Goal: Task Accomplishment & Management: Complete application form

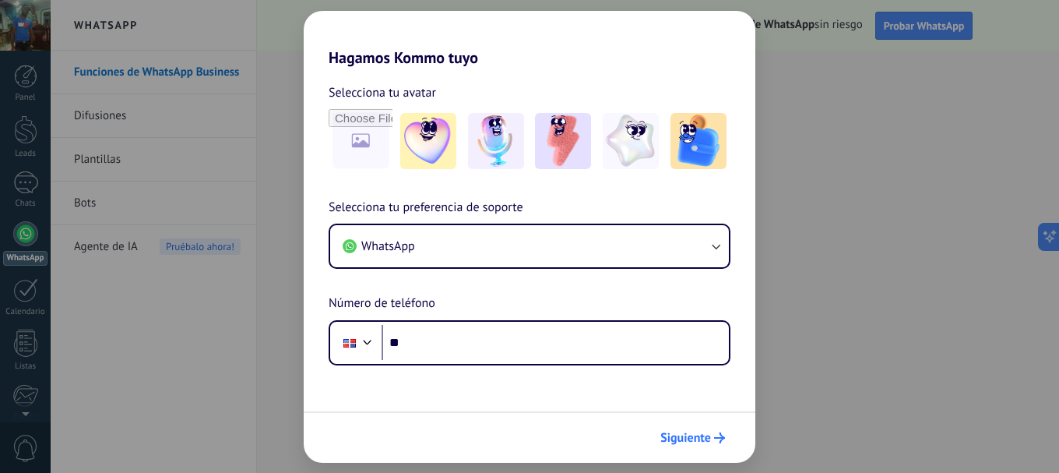
click at [717, 434] on icon "submit" at bounding box center [719, 437] width 11 height 11
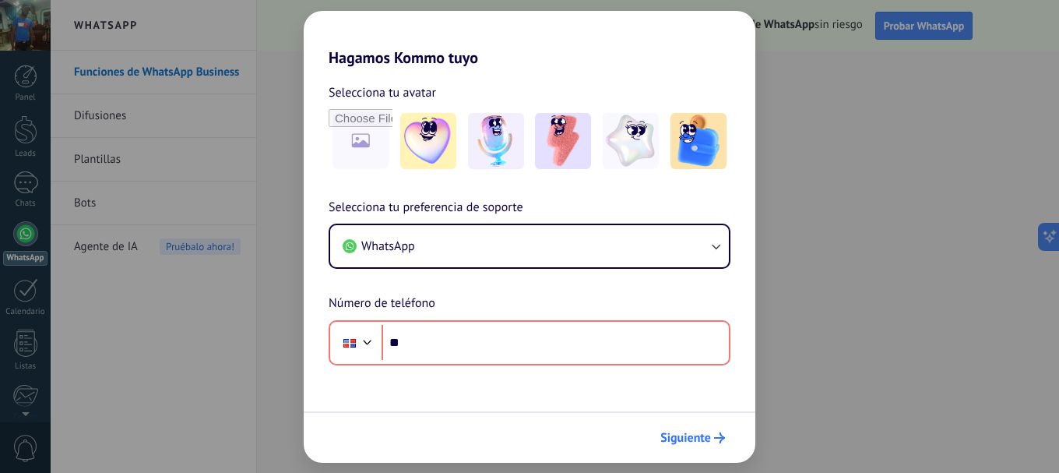
click at [717, 434] on icon "submit" at bounding box center [719, 437] width 11 height 11
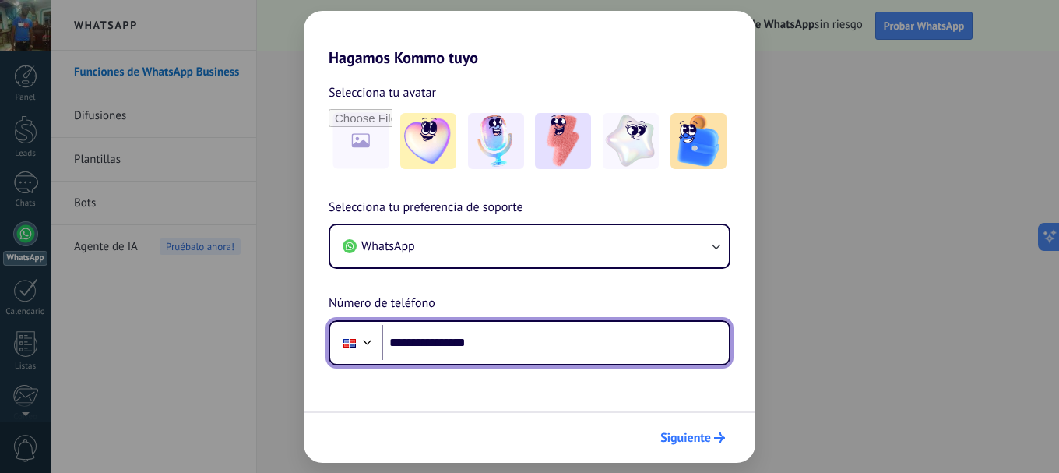
type input "**********"
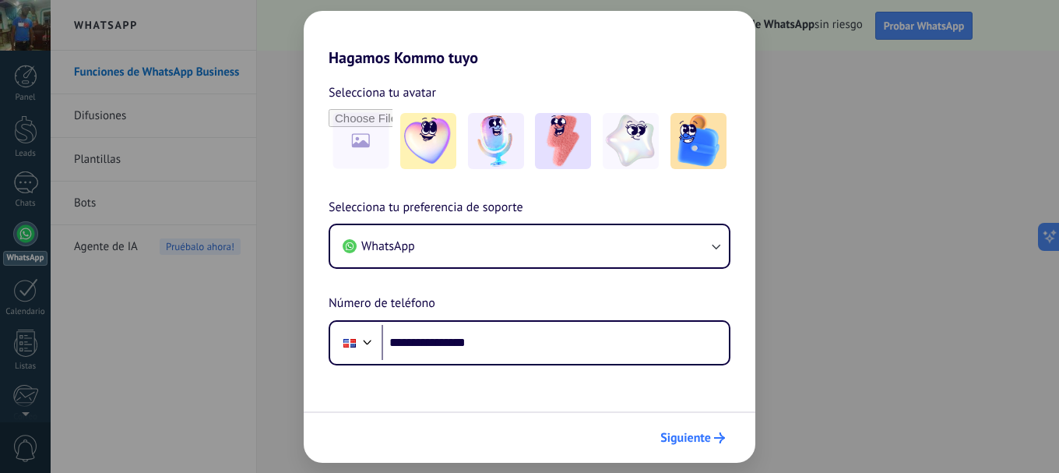
click at [701, 435] on span "Siguiente" at bounding box center [685, 437] width 51 height 11
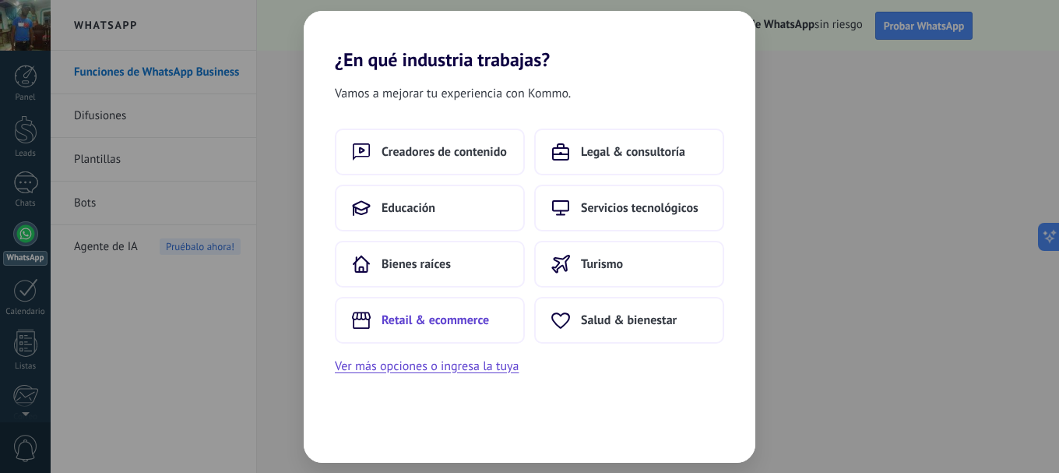
click at [447, 325] on span "Retail & ecommerce" at bounding box center [434, 320] width 107 height 16
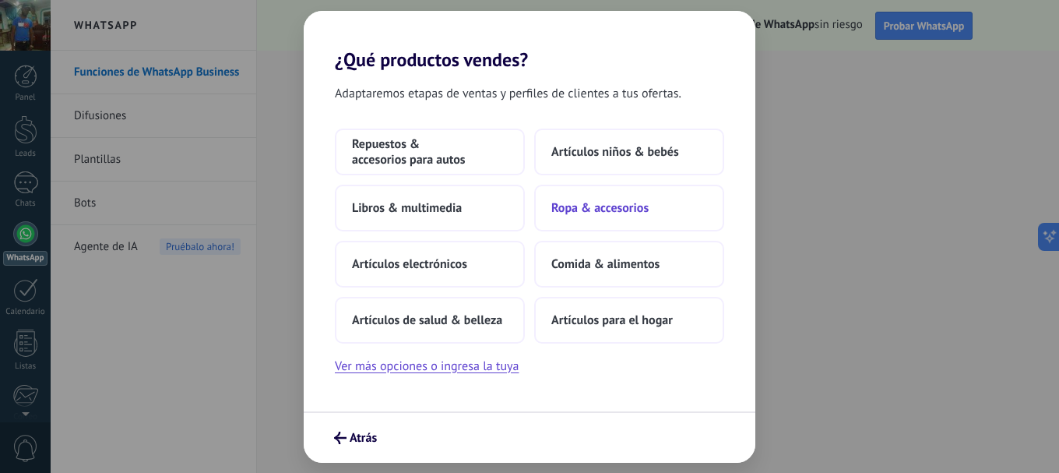
click at [586, 216] on button "Ropa & accesorios" at bounding box center [629, 208] width 190 height 47
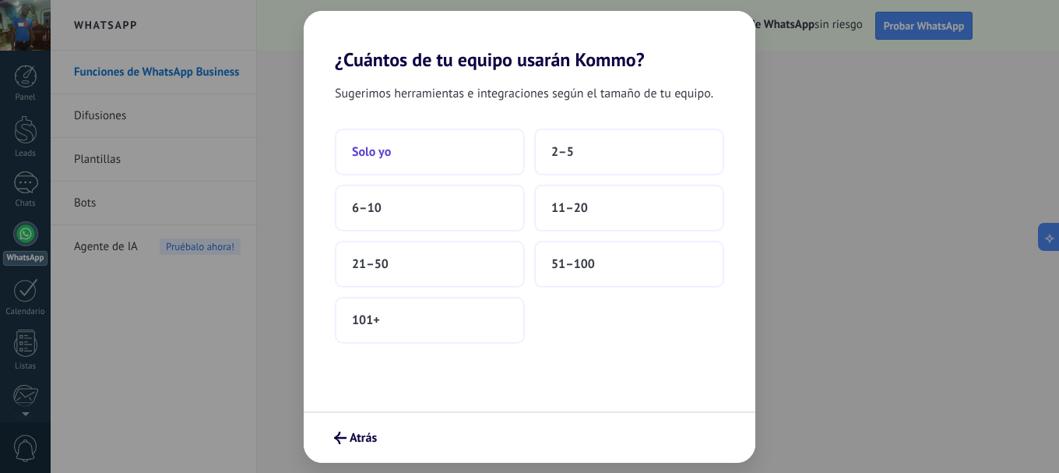
click at [399, 137] on button "Solo yo" at bounding box center [430, 151] width 190 height 47
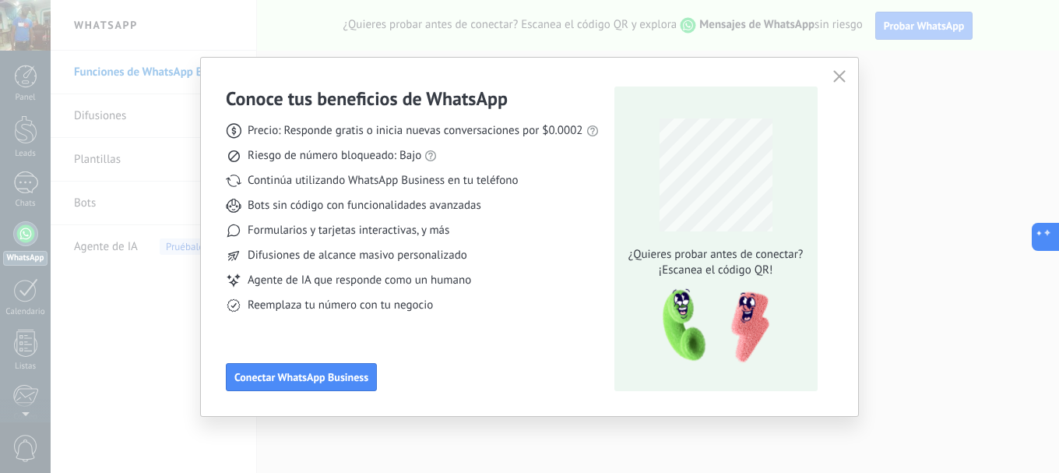
click at [1042, 234] on icon at bounding box center [1043, 236] width 16 height 16
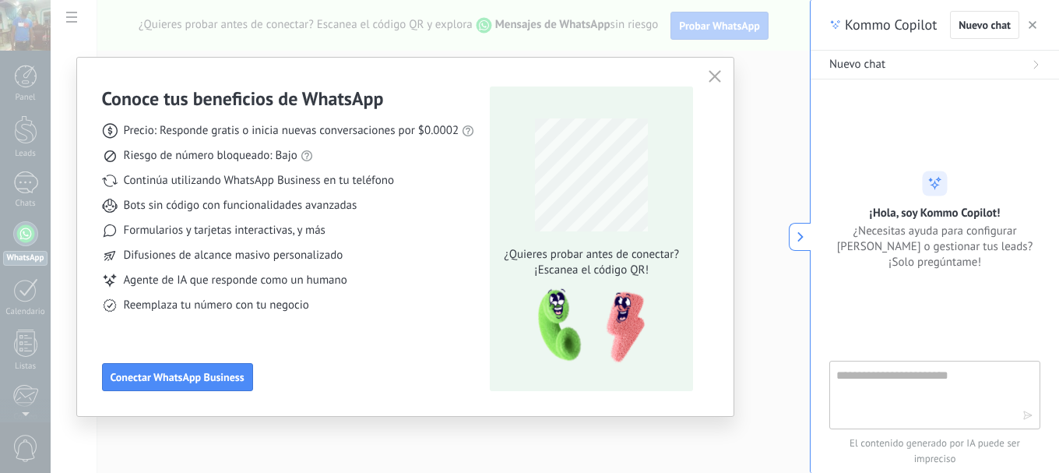
click at [798, 244] on button at bounding box center [800, 237] width 22 height 28
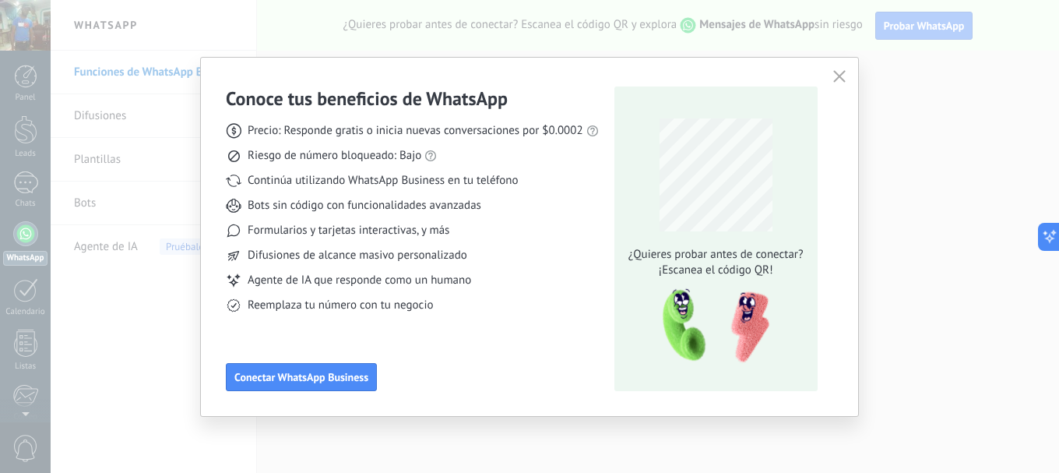
click at [114, 175] on div "Conoce tus beneficios de WhatsApp Precio: Responde gratis o inicia nuevas conve…" at bounding box center [529, 236] width 1059 height 473
